Goal: Information Seeking & Learning: Learn about a topic

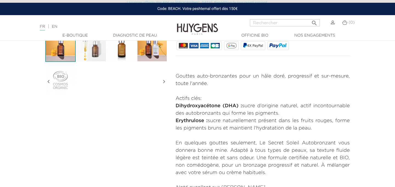
scroll to position [197, 0]
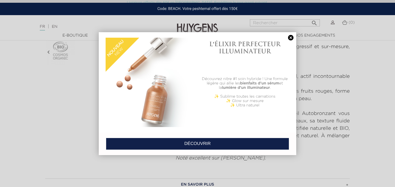
click at [292, 36] on link at bounding box center [291, 38] width 8 height 6
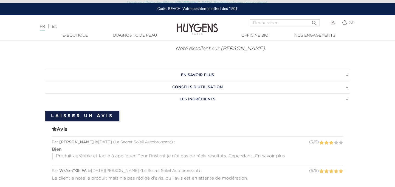
scroll to position [310, 0]
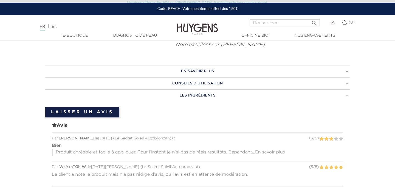
click at [233, 73] on h3 "EN SAVOIR PLUS" at bounding box center [197, 71] width 305 height 12
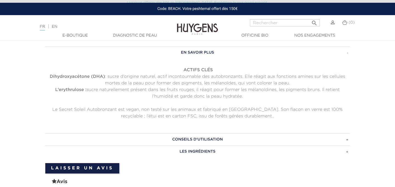
scroll to position [335, 0]
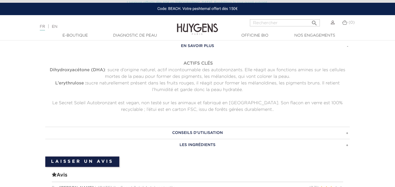
click at [219, 131] on h3 "CONSEILS D'UTILISATION" at bounding box center [197, 133] width 305 height 12
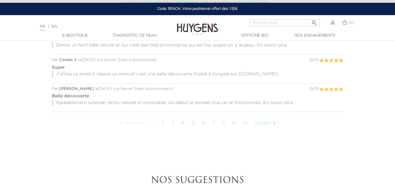
scroll to position [516, 0]
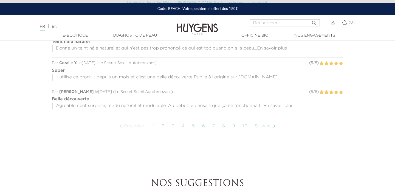
click at [163, 127] on link "2" at bounding box center [163, 126] width 9 height 14
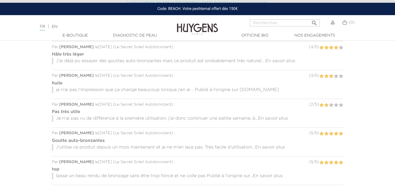
scroll to position [410, 0]
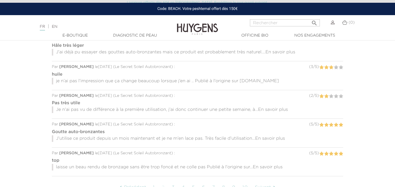
click at [285, 54] on span "En savoir plus" at bounding box center [281, 52] width 30 height 4
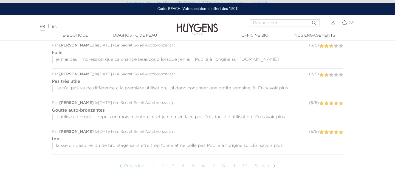
scroll to position [438, 0]
click at [270, 87] on span "En savoir plus" at bounding box center [273, 88] width 30 height 4
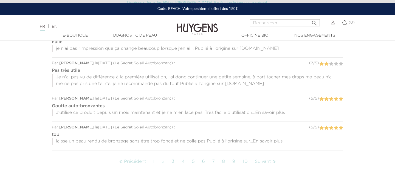
scroll to position [458, 0]
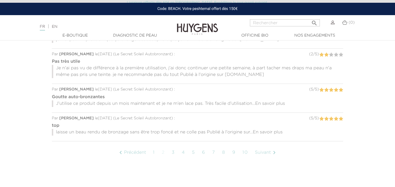
click at [162, 152] on link "2" at bounding box center [163, 152] width 9 height 14
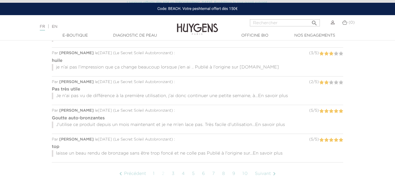
scroll to position [432, 0]
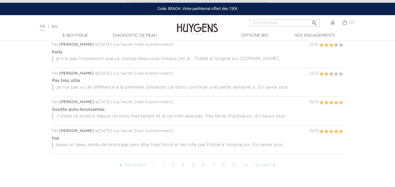
click at [175, 165] on link "3" at bounding box center [173, 165] width 9 height 14
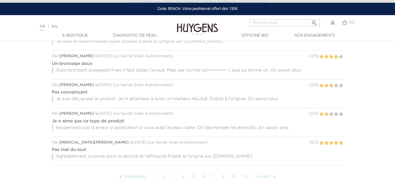
scroll to position [421, 0]
click at [286, 68] on span "En savoir plus" at bounding box center [286, 70] width 30 height 4
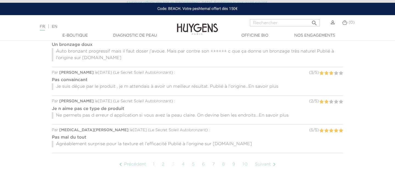
scroll to position [440, 0]
click at [184, 164] on link "4" at bounding box center [183, 164] width 9 height 14
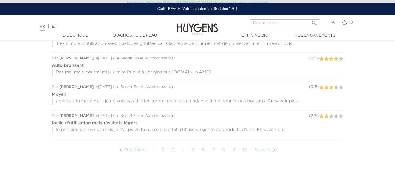
scroll to position [449, 0]
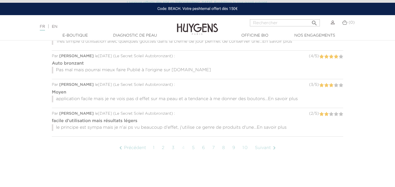
click at [195, 148] on link "5" at bounding box center [193, 148] width 9 height 14
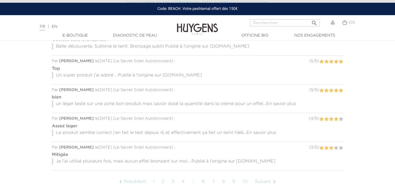
scroll to position [418, 0]
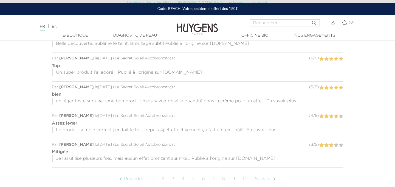
click at [278, 100] on span "En savoir plus" at bounding box center [282, 101] width 30 height 4
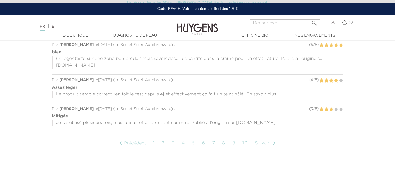
scroll to position [461, 0]
click at [204, 143] on link "6" at bounding box center [203, 143] width 9 height 14
